Goal: Navigation & Orientation: Find specific page/section

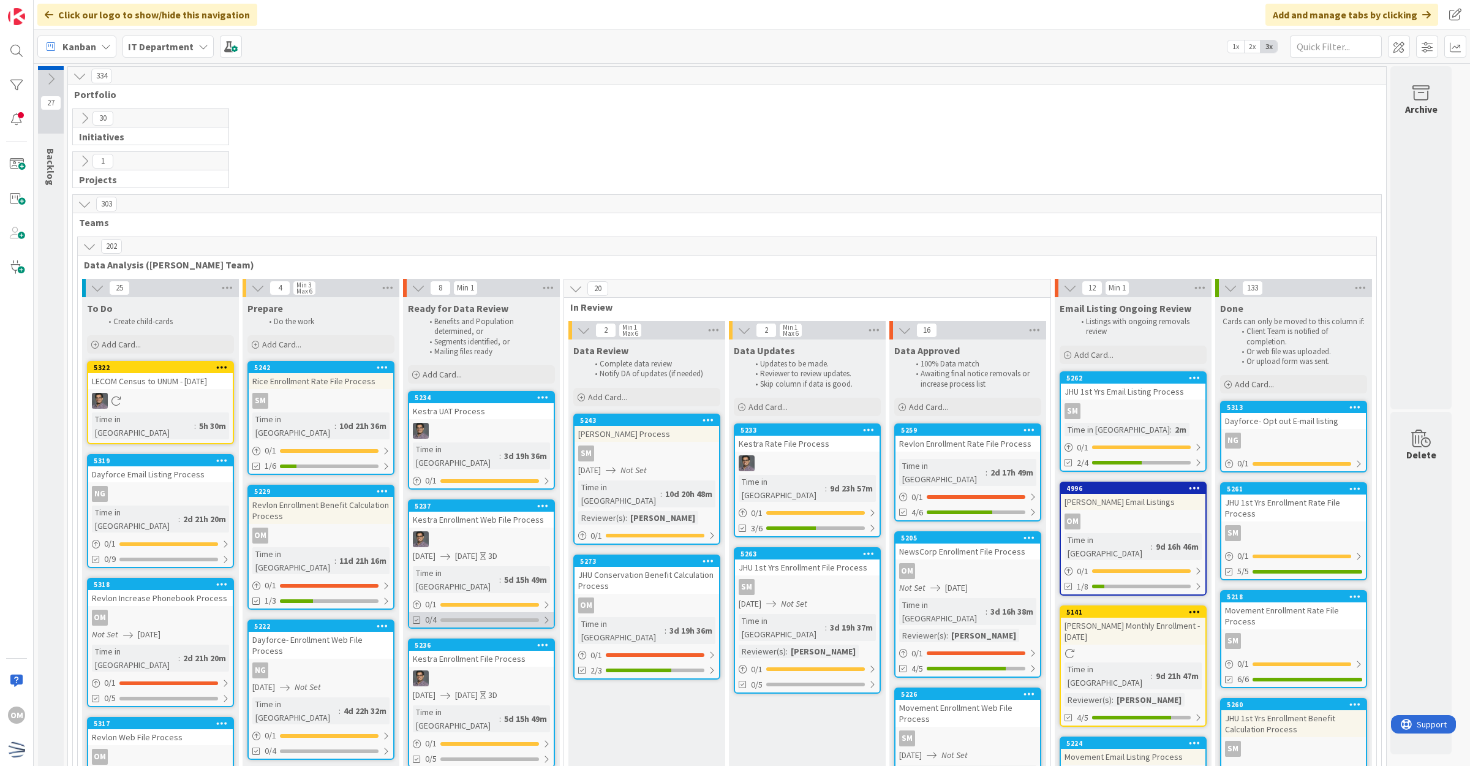
scroll to position [77, 0]
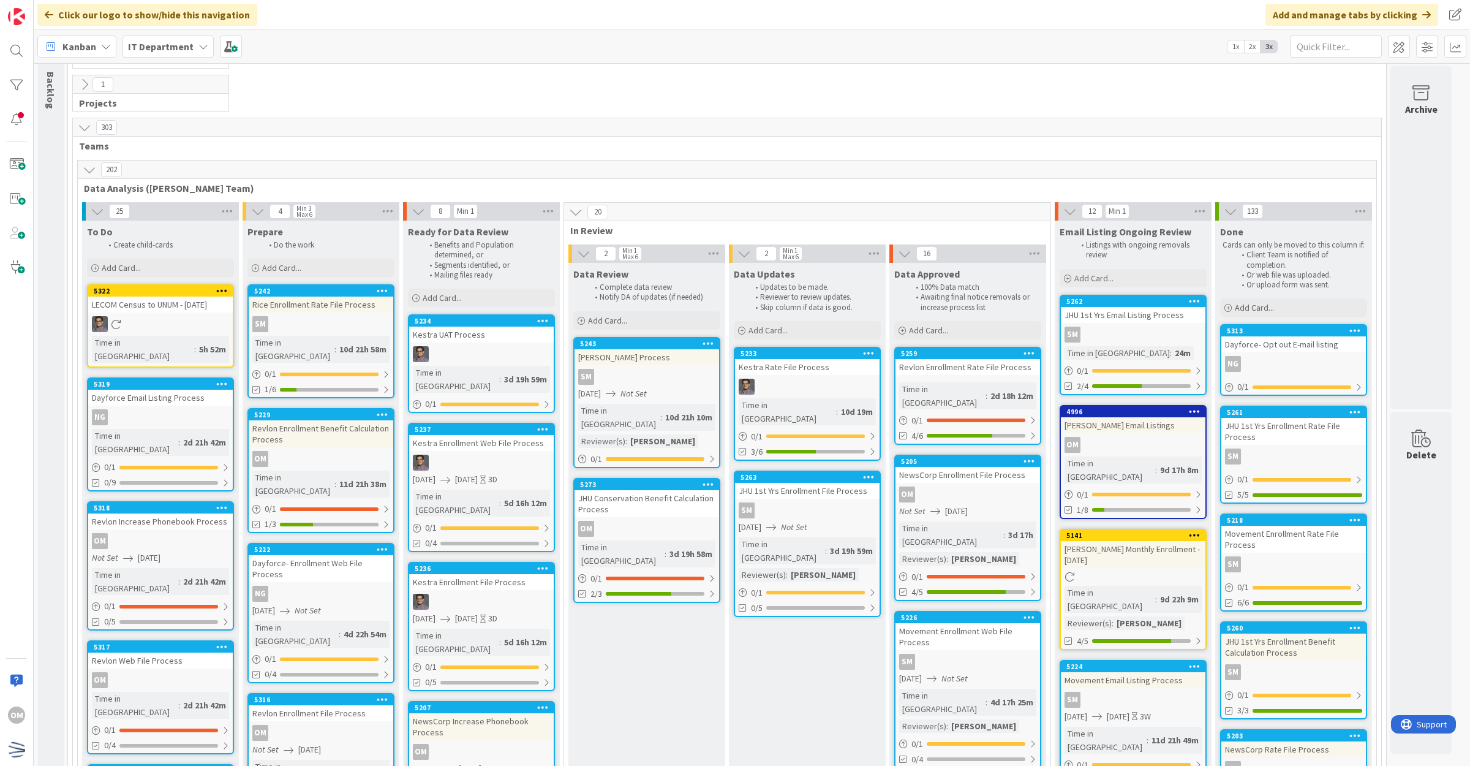
click at [345, 426] on div "Revlon Enrollment Benefit Calculation Process" at bounding box center [321, 433] width 145 height 27
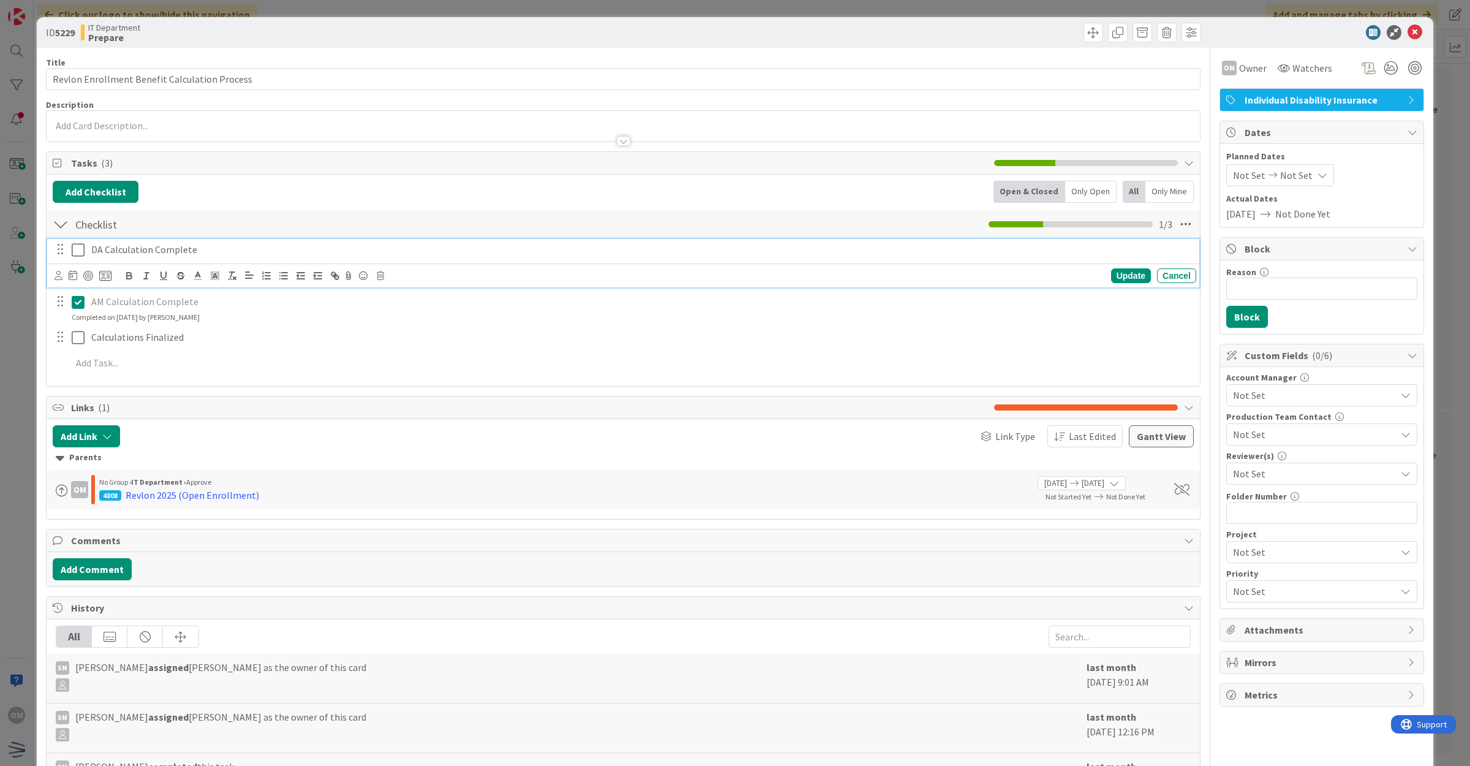
click at [83, 253] on icon at bounding box center [78, 250] width 13 height 15
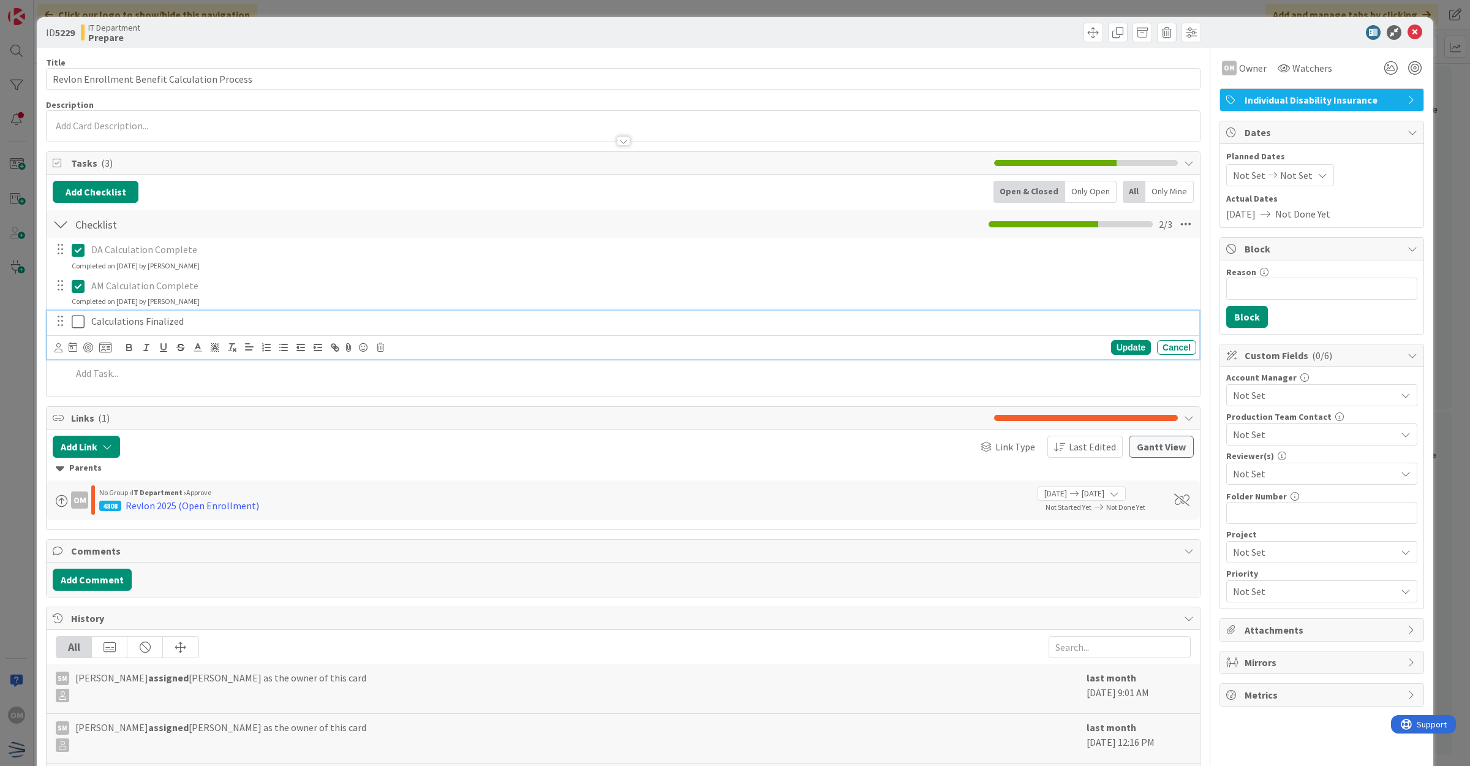
click at [80, 323] on icon at bounding box center [78, 321] width 13 height 15
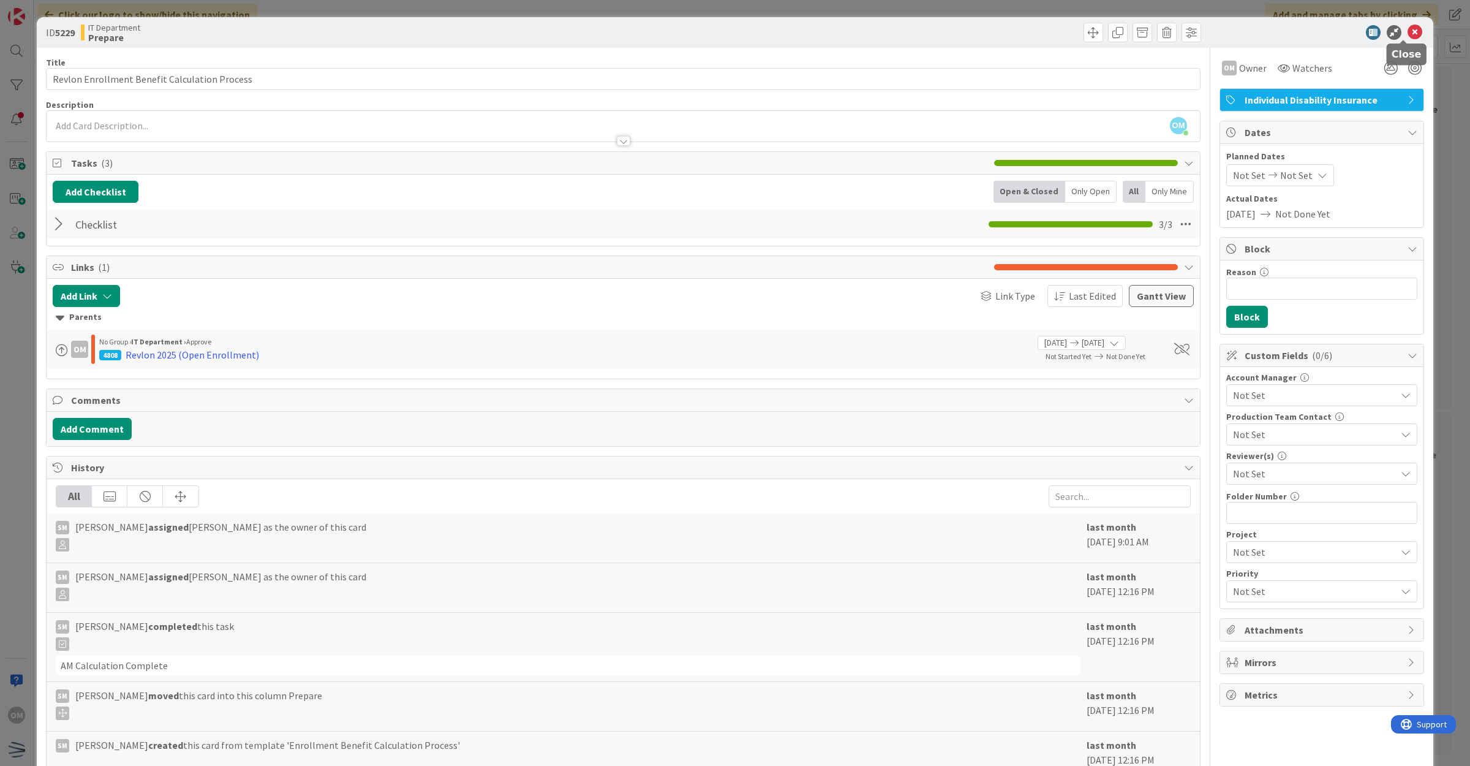
click at [1410, 32] on icon at bounding box center [1414, 32] width 15 height 15
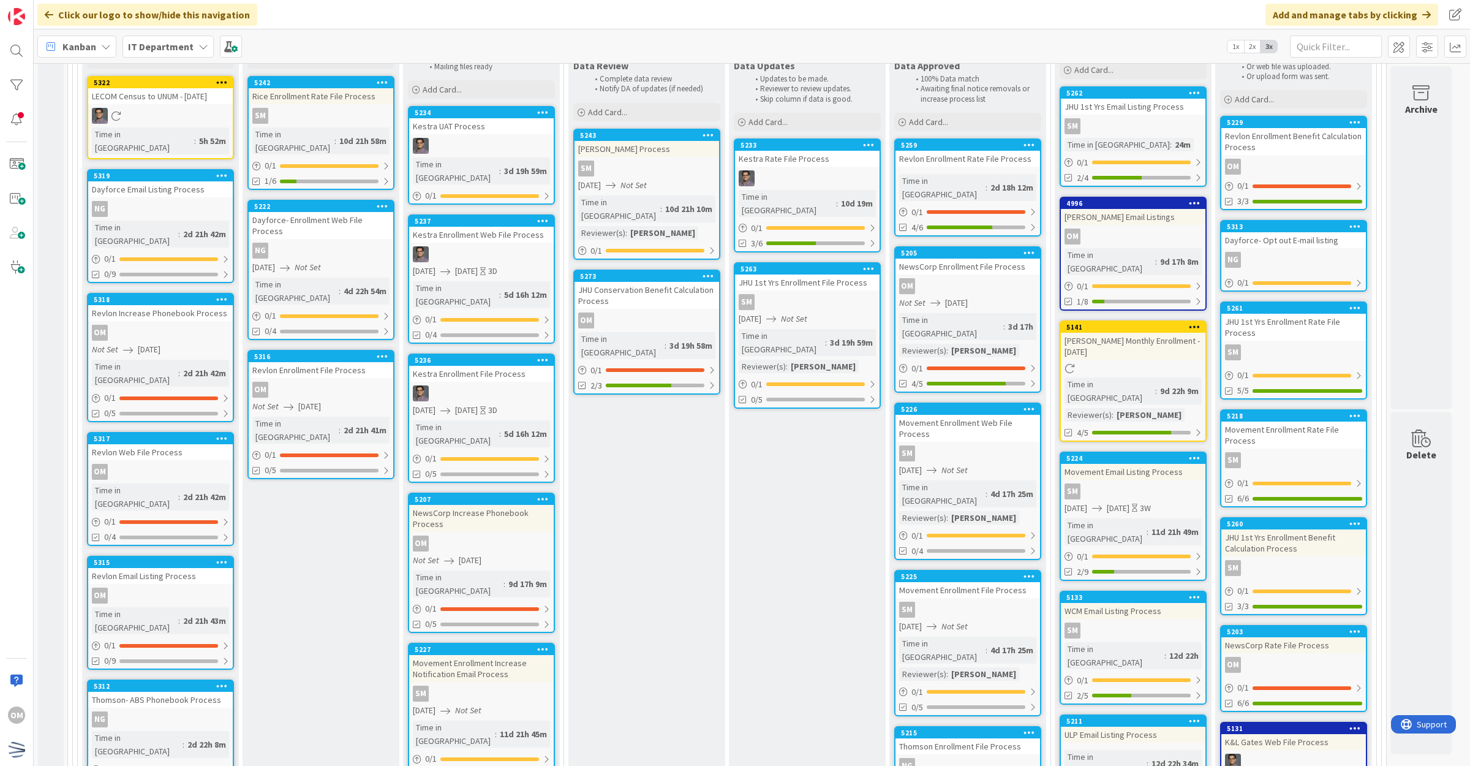
scroll to position [153, 0]
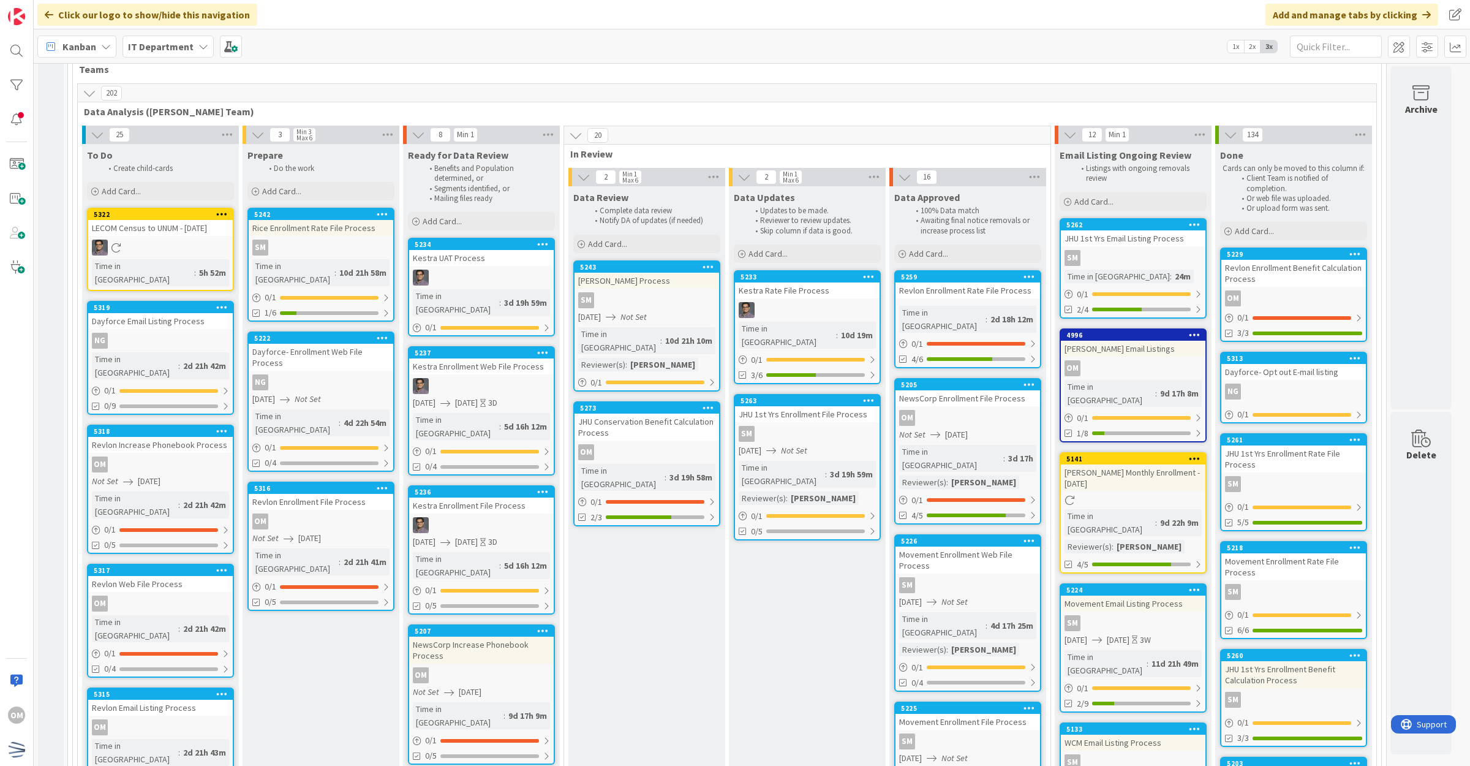
click at [1030, 295] on div "Revlon Enrollment Rate File Process" at bounding box center [967, 290] width 145 height 16
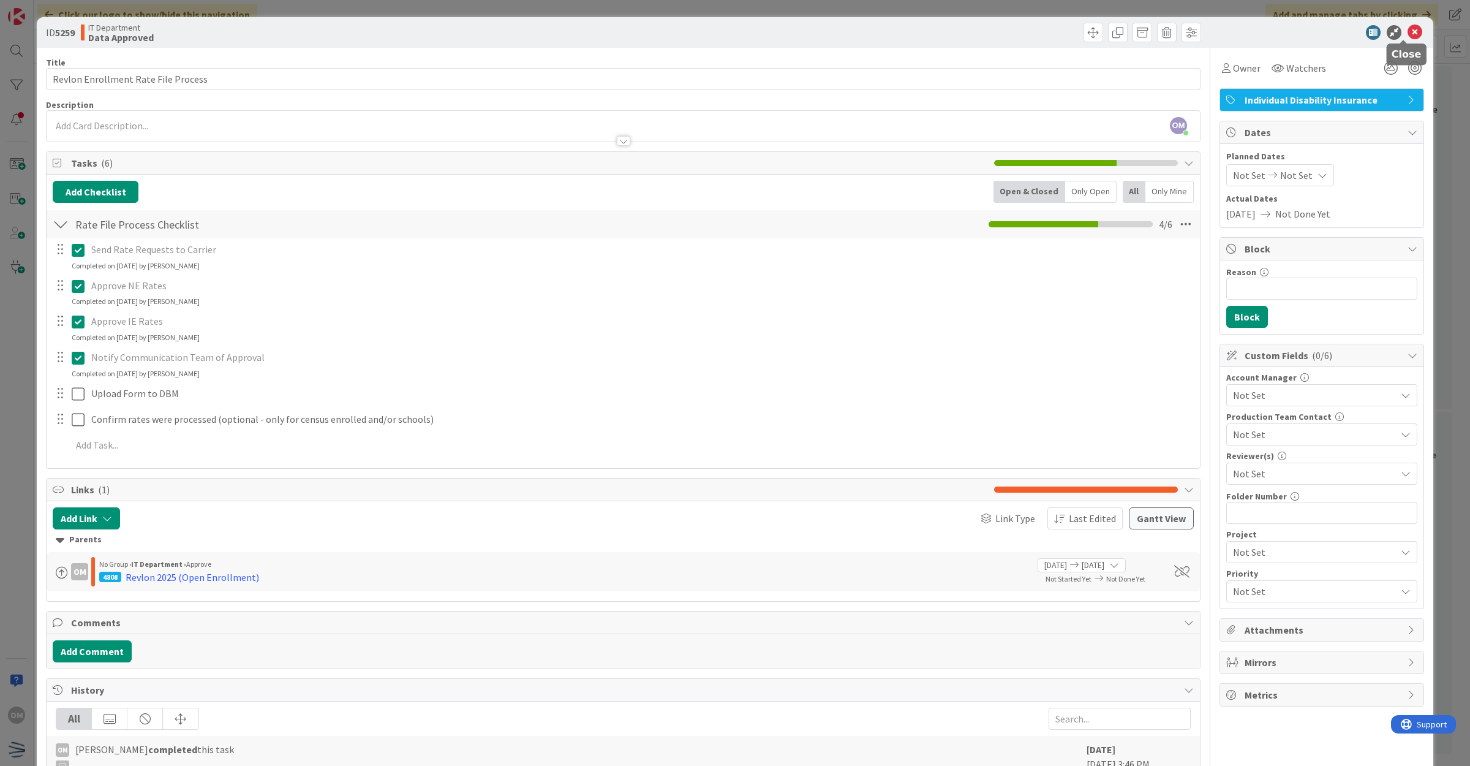
click at [1409, 32] on icon at bounding box center [1414, 32] width 15 height 15
